Goal: Information Seeking & Learning: Stay updated

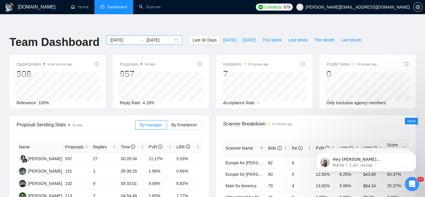
click at [173, 35] on div "[DATE] [DATE]" at bounding box center [143, 39] width 75 height 9
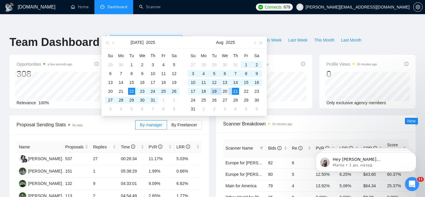
type input "[DATE]"
click at [225, 92] on div "20" at bounding box center [224, 91] width 7 height 7
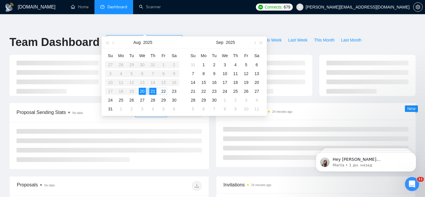
type input "[DATE]"
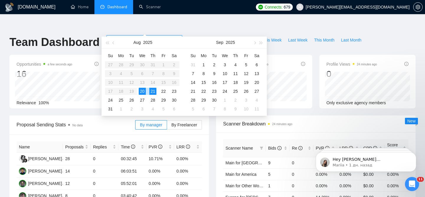
click at [153, 91] on div "21" at bounding box center [152, 91] width 7 height 7
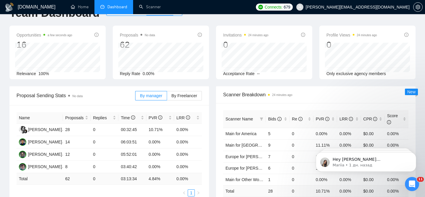
scroll to position [32, 0]
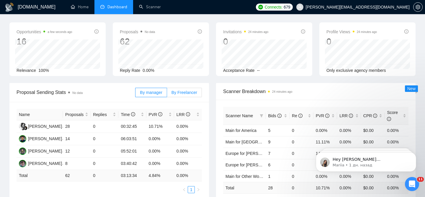
click at [184, 90] on span "By Freelancer" at bounding box center [184, 92] width 26 height 5
click at [167, 94] on input "By Freelancer" at bounding box center [167, 94] width 0 height 0
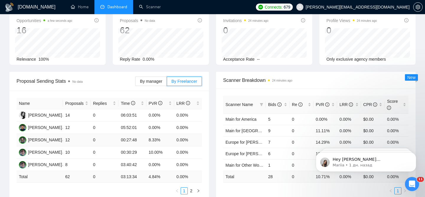
scroll to position [48, 0]
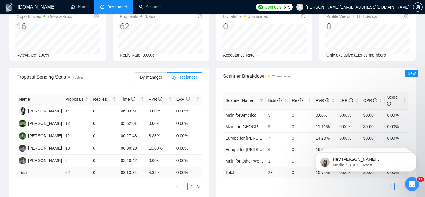
click at [193, 184] on link "2" at bounding box center [191, 187] width 6 height 6
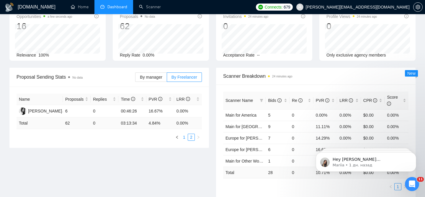
click at [185, 134] on link "1" at bounding box center [184, 137] width 6 height 6
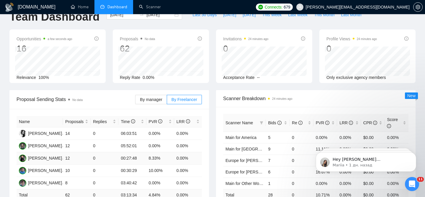
scroll to position [0, 0]
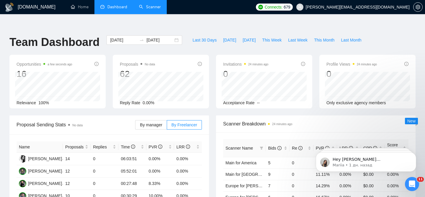
click at [145, 5] on link "Scanner" at bounding box center [150, 6] width 22 height 5
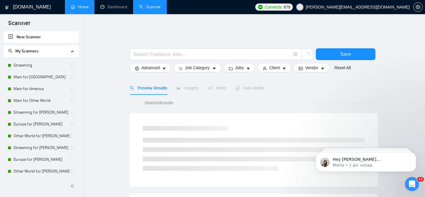
click at [76, 5] on link "Home" at bounding box center [80, 6] width 18 height 5
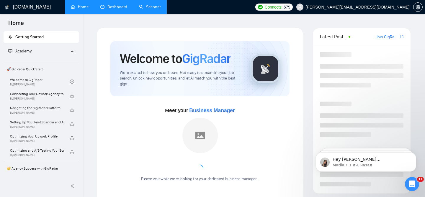
click at [109, 6] on link "Dashboard" at bounding box center [113, 6] width 27 height 5
